Goal: Information Seeking & Learning: Check status

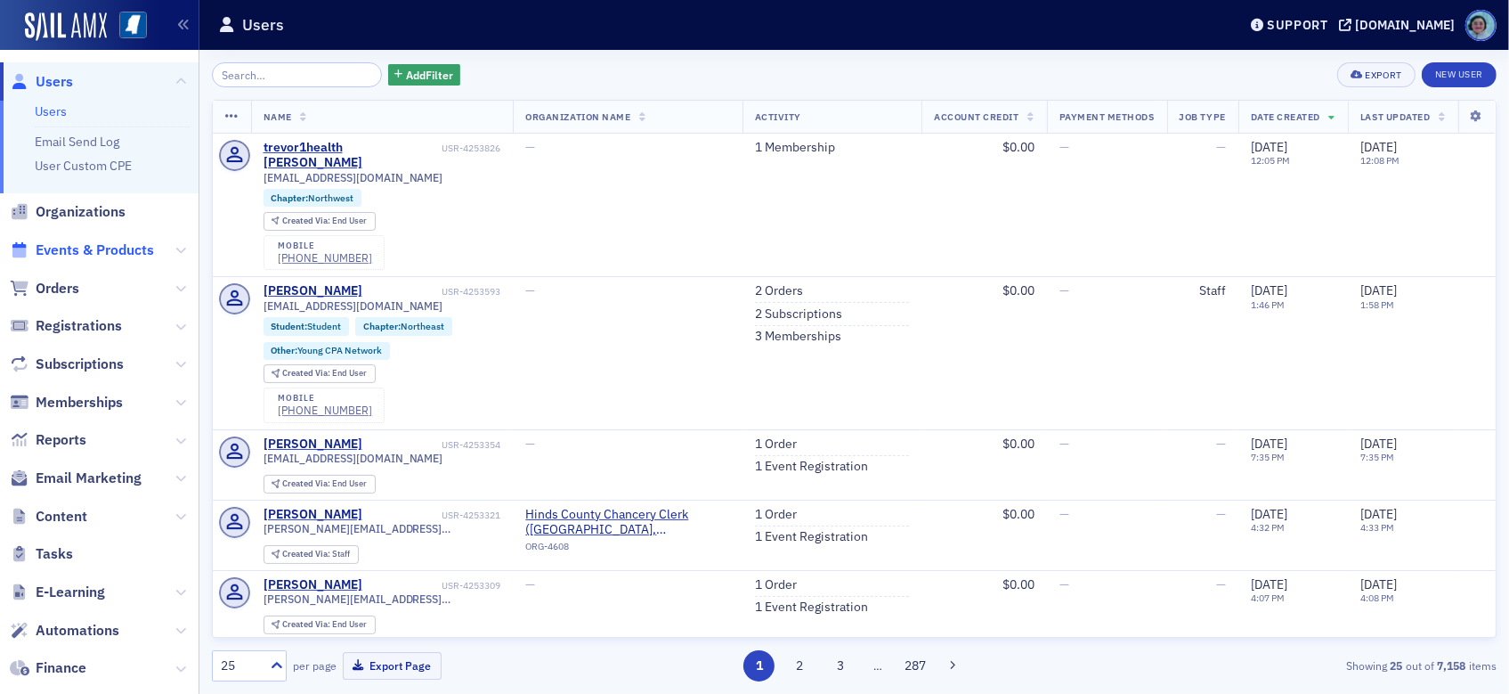
click at [100, 248] on span "Events & Products" at bounding box center [95, 250] width 118 height 20
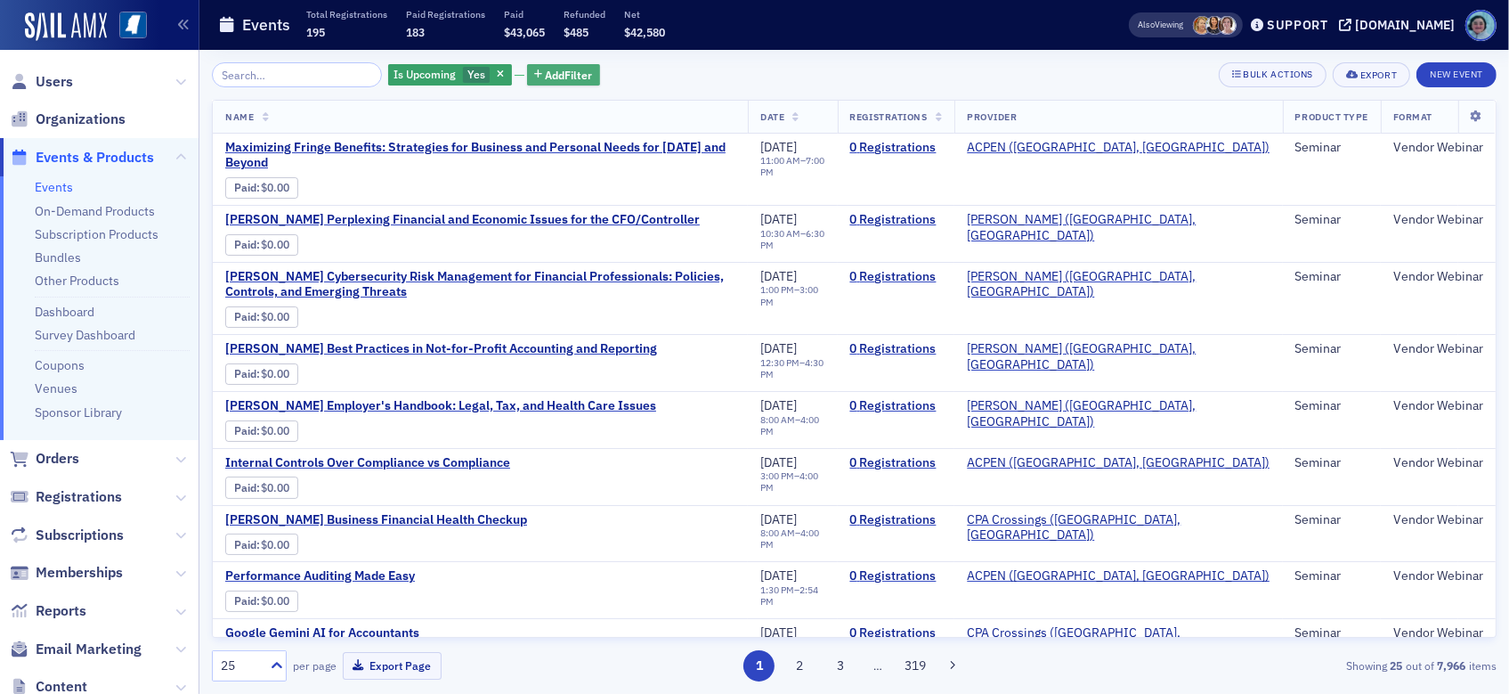
click at [552, 69] on span "Add Filter" at bounding box center [569, 75] width 47 height 16
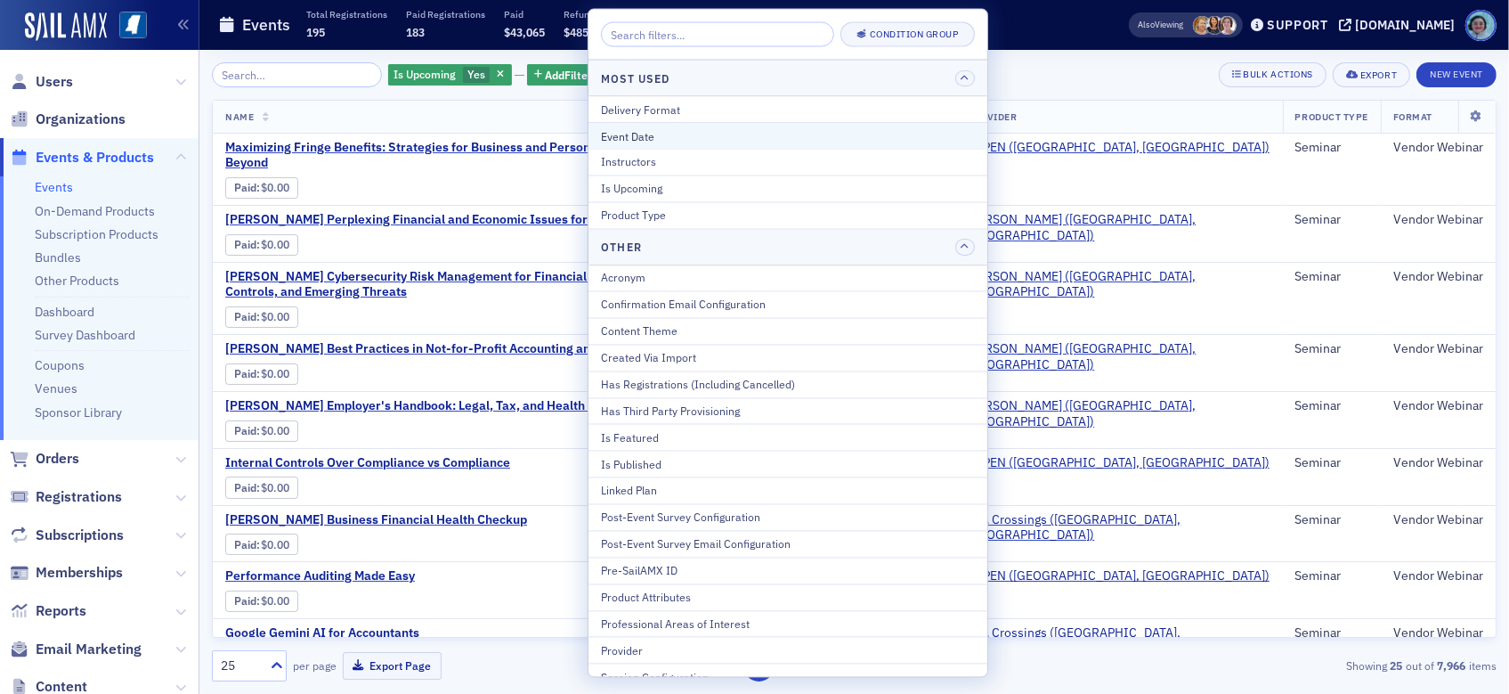
click at [677, 131] on div "Event Date" at bounding box center [788, 135] width 374 height 16
select select "7"
select select "2025"
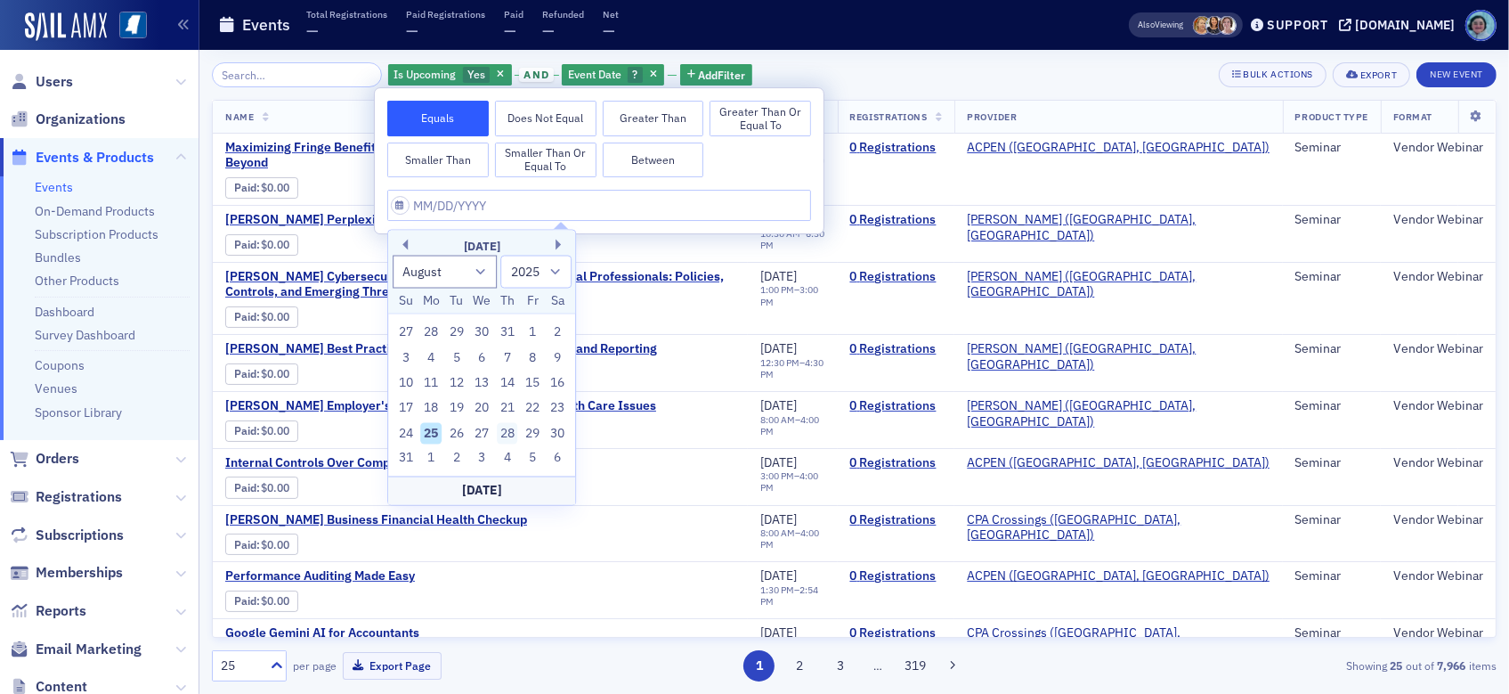
click at [509, 427] on div "28" at bounding box center [507, 432] width 21 height 21
type input "[DATE]"
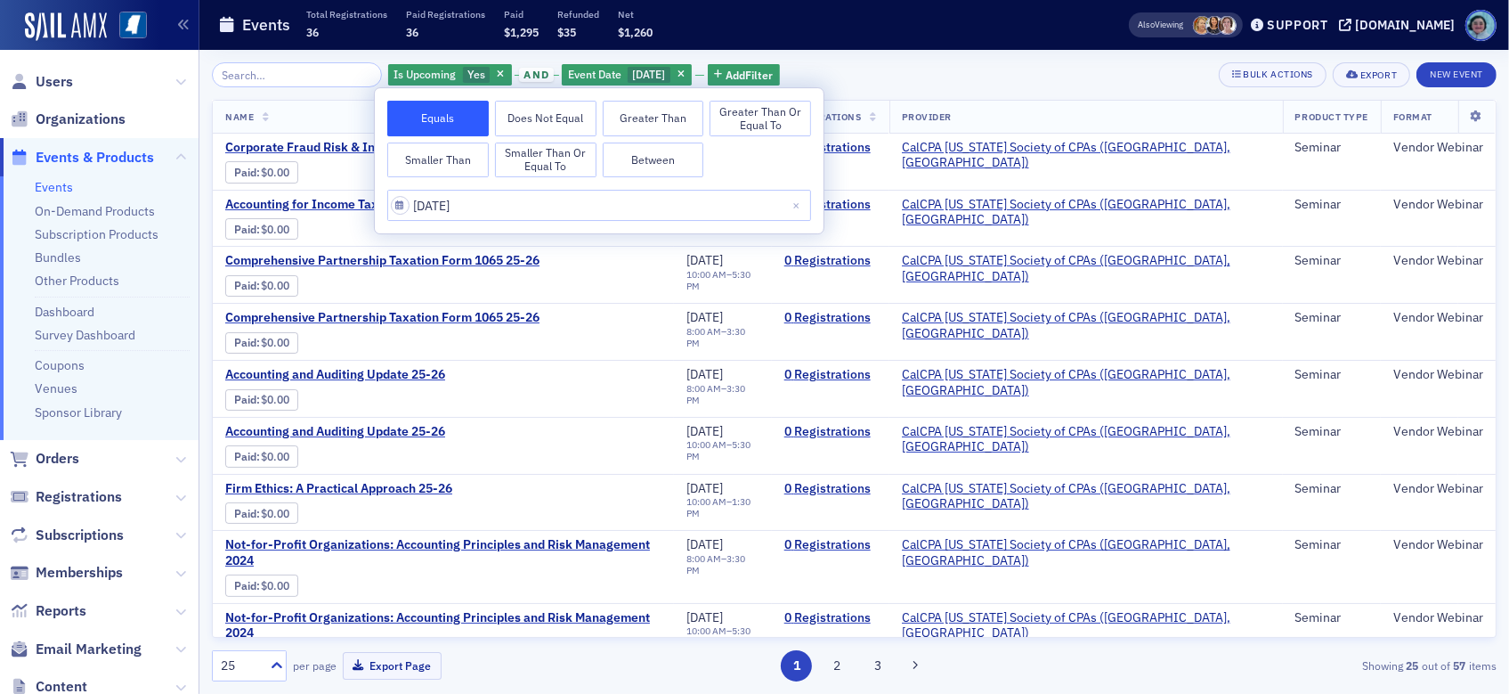
click at [861, 58] on div "Is Upcoming Yes and Event Date [DATE] Add Filter Bulk Actions Export New Event …" at bounding box center [854, 372] width 1285 height 644
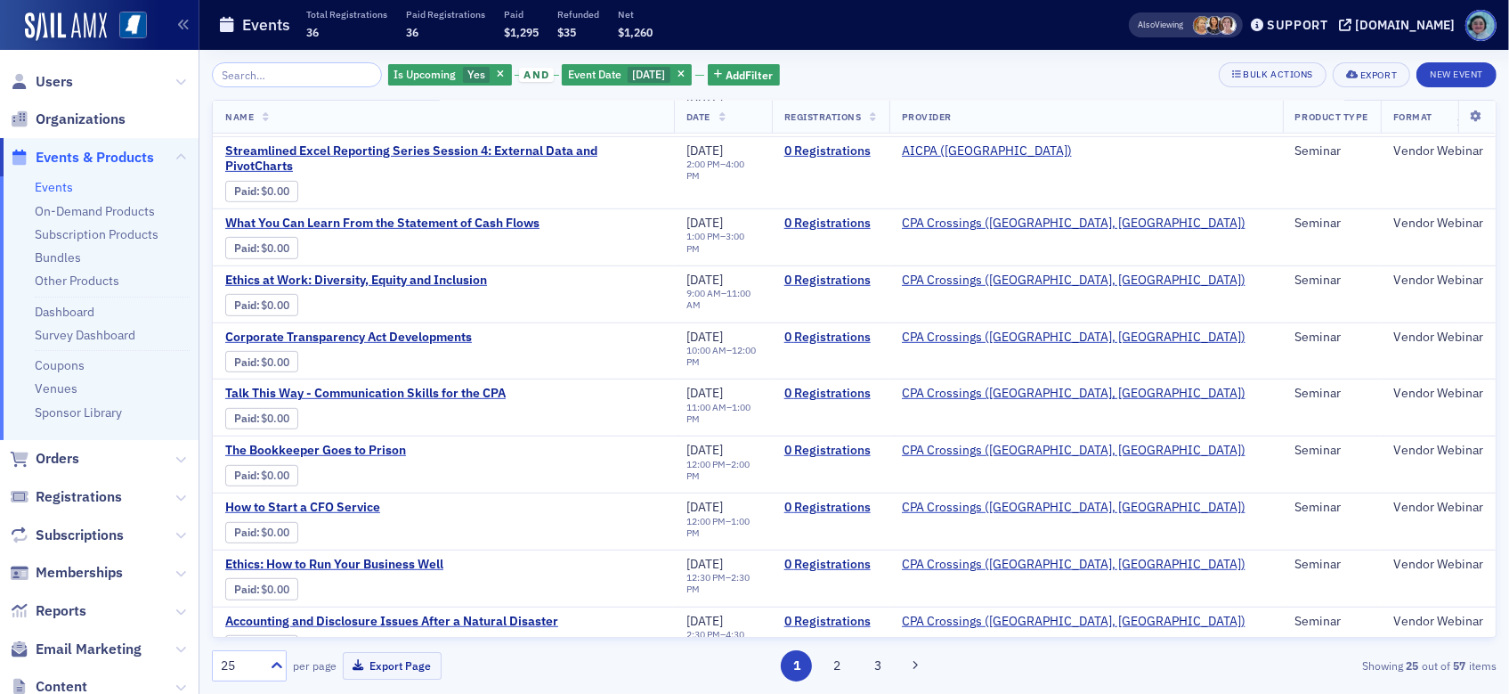
scroll to position [911, 0]
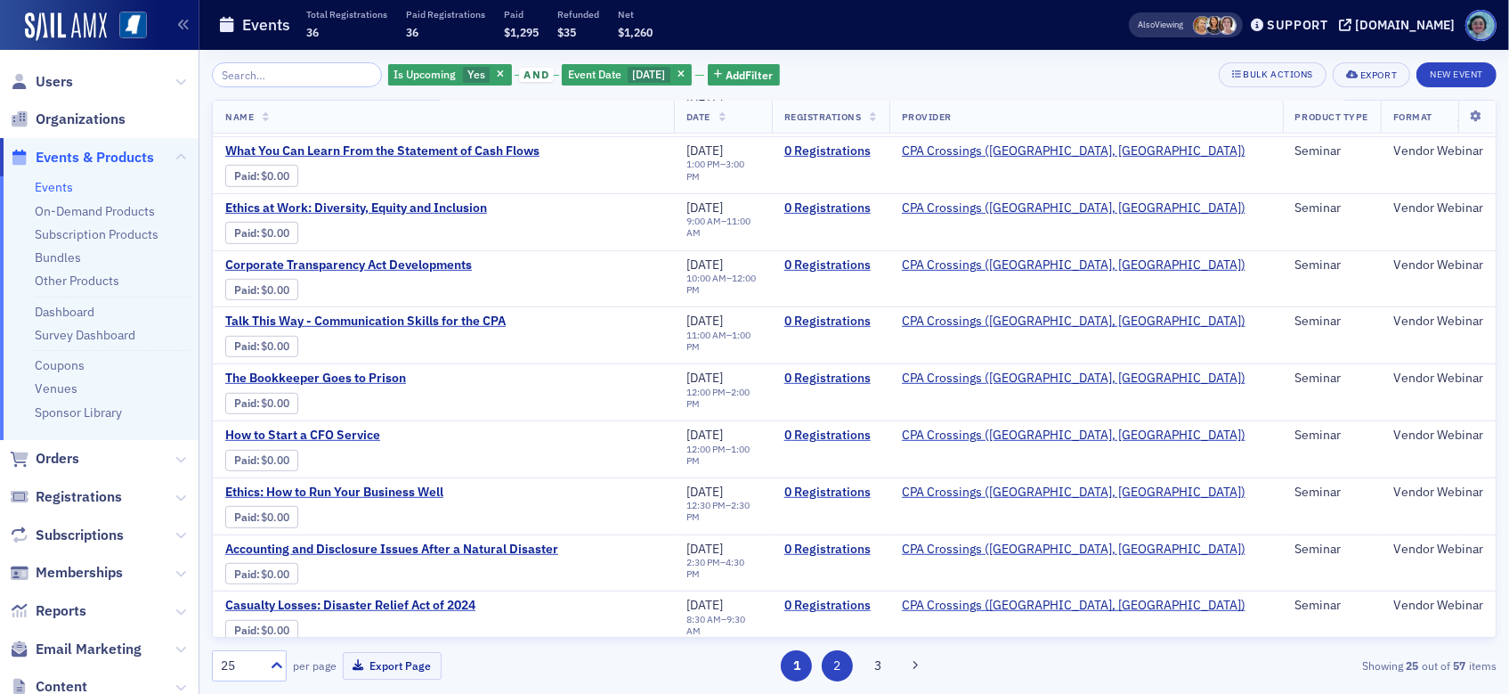
click at [833, 670] on button "2" at bounding box center [837, 665] width 31 height 31
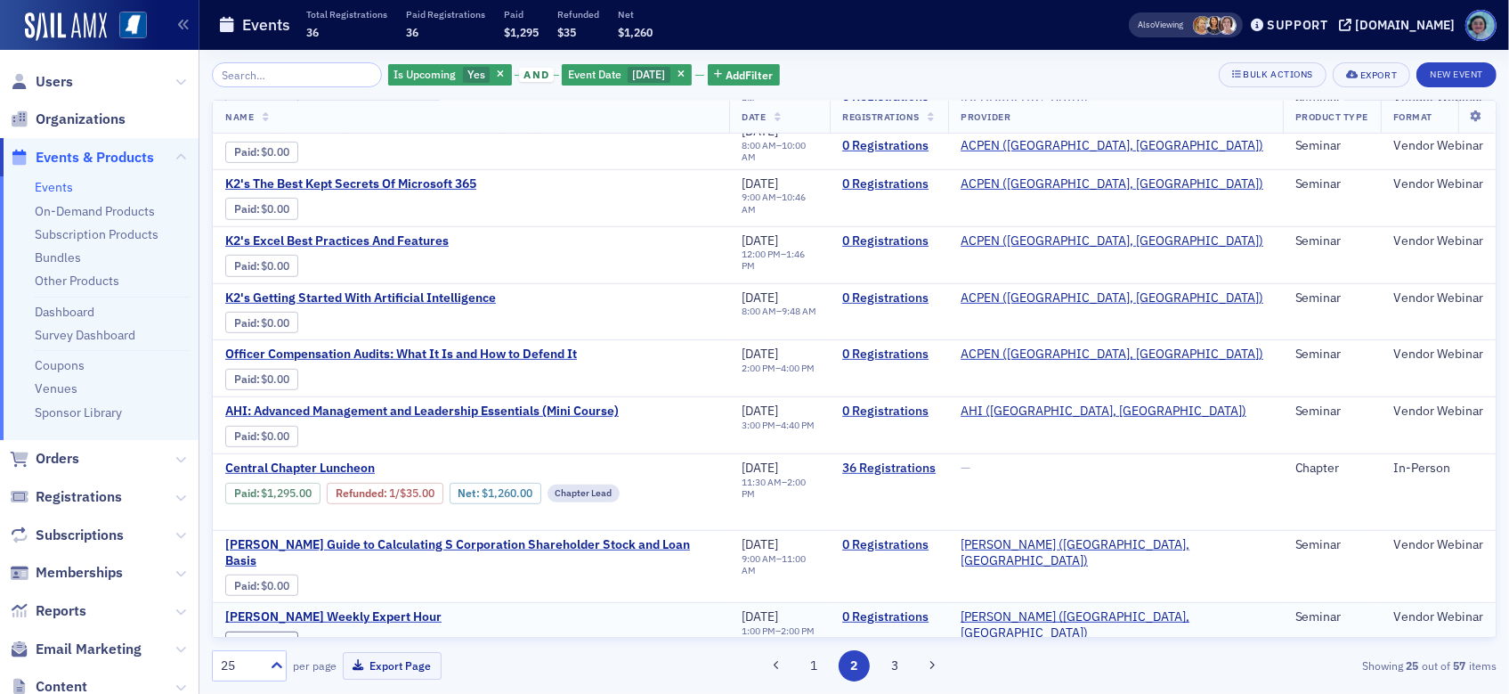
scroll to position [911, 0]
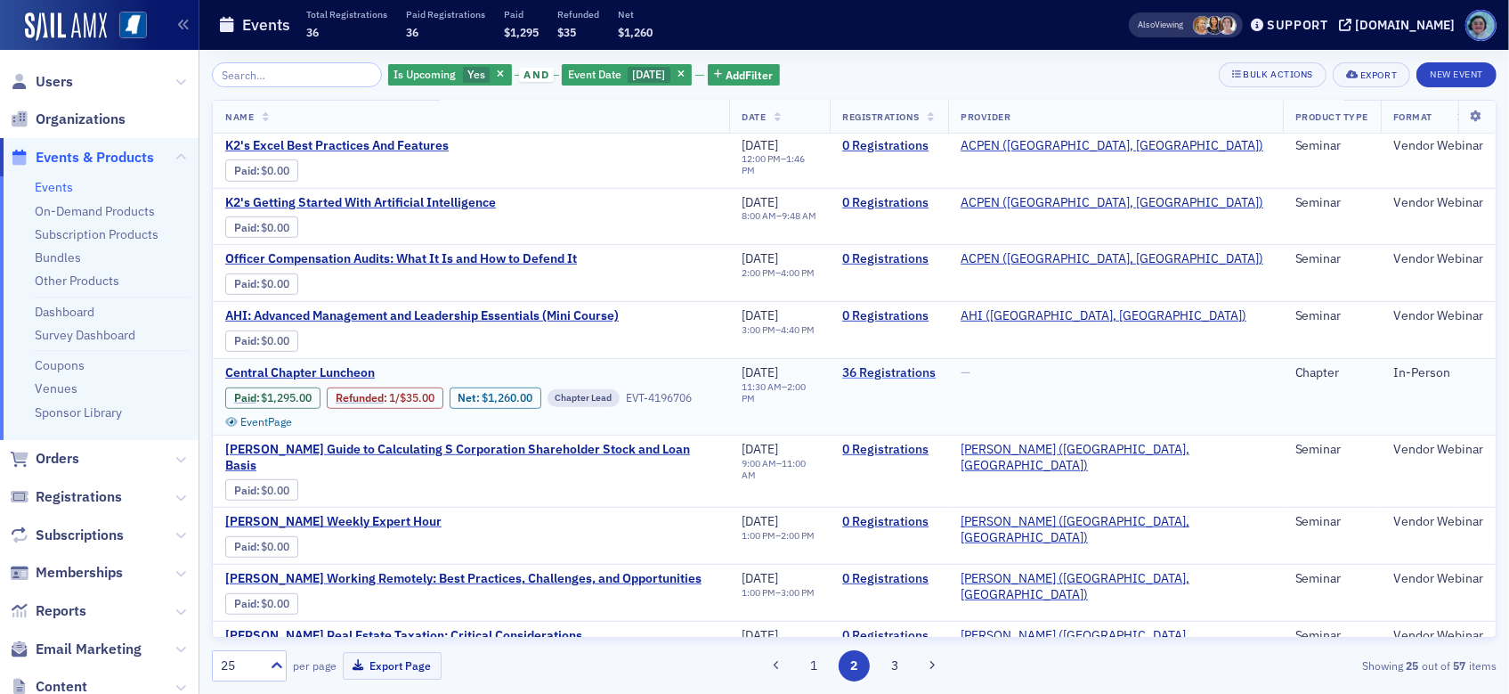
click at [936, 371] on link "36 Registrations" at bounding box center [888, 373] width 93 height 16
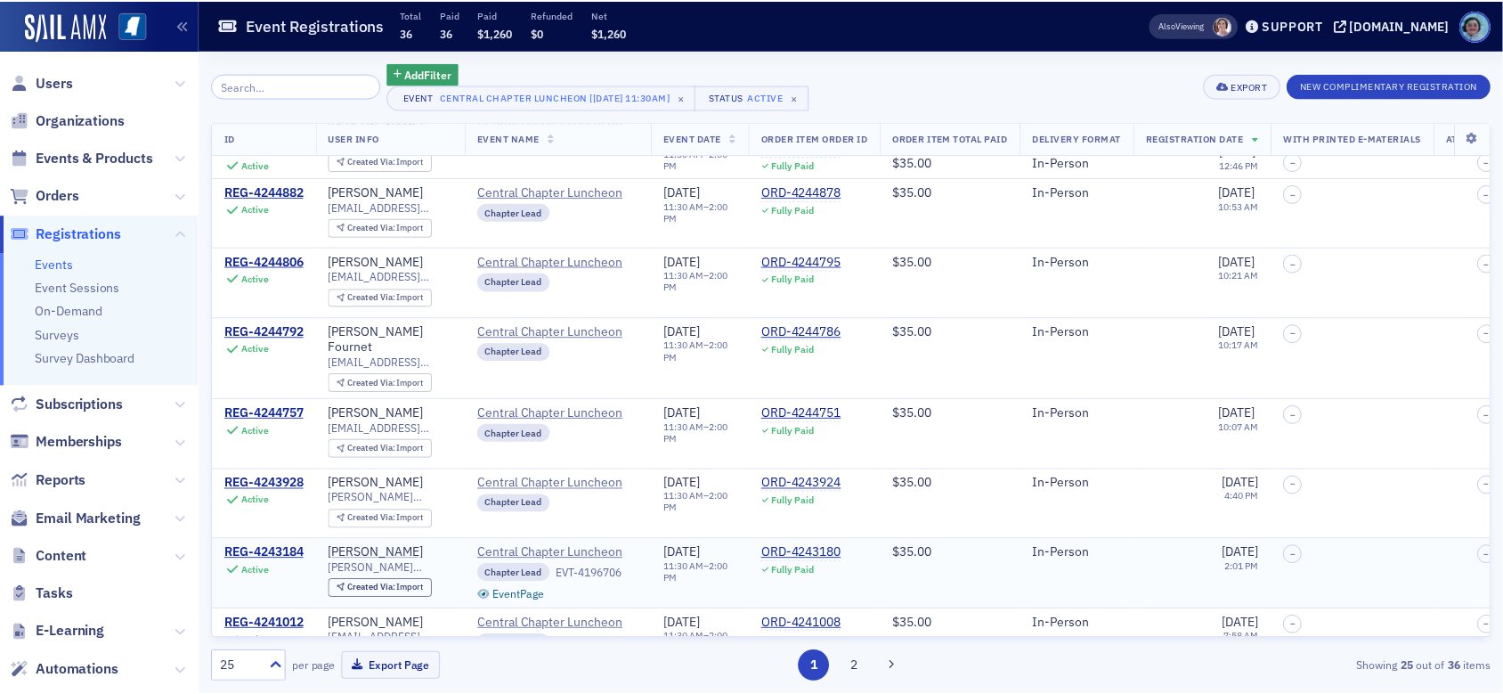
scroll to position [1297, 0]
